Goal: Task Accomplishment & Management: Use online tool/utility

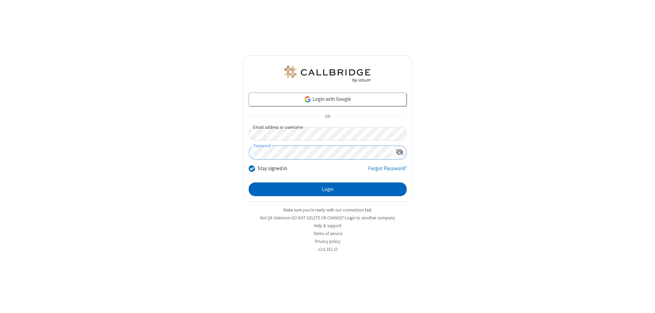
click at [328, 189] on button "Login" at bounding box center [328, 189] width 158 height 14
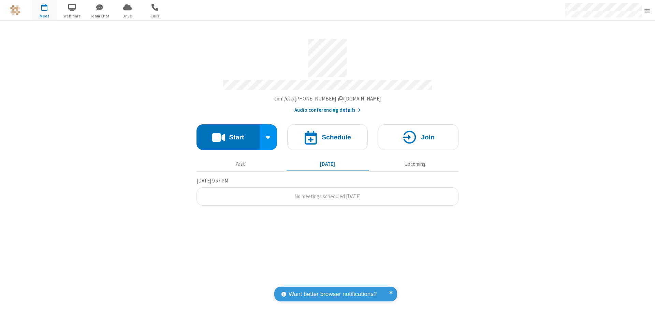
click at [228, 134] on button "Start" at bounding box center [228, 137] width 63 height 26
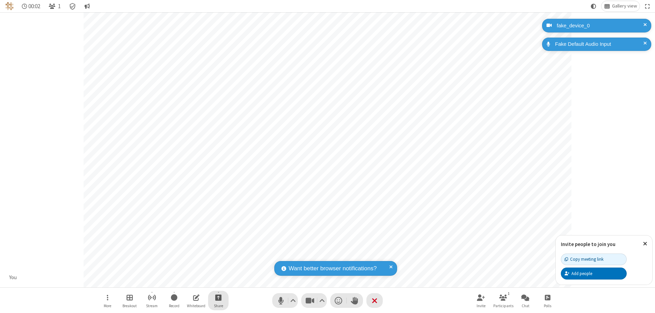
click at [218, 297] on span "Start sharing" at bounding box center [218, 297] width 6 height 9
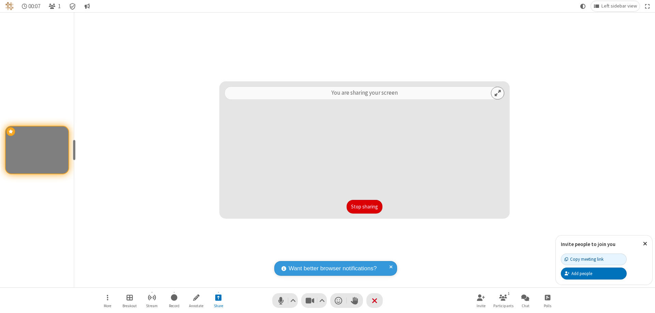
click at [364, 206] on button "Stop sharing" at bounding box center [365, 207] width 36 height 14
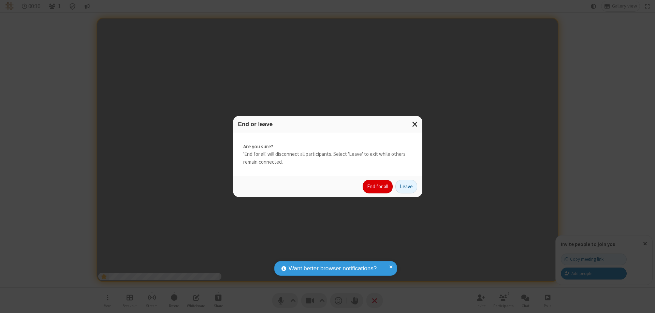
click at [378, 186] on button "End for all" at bounding box center [378, 186] width 30 height 14
